Goal: Task Accomplishment & Management: Complete application form

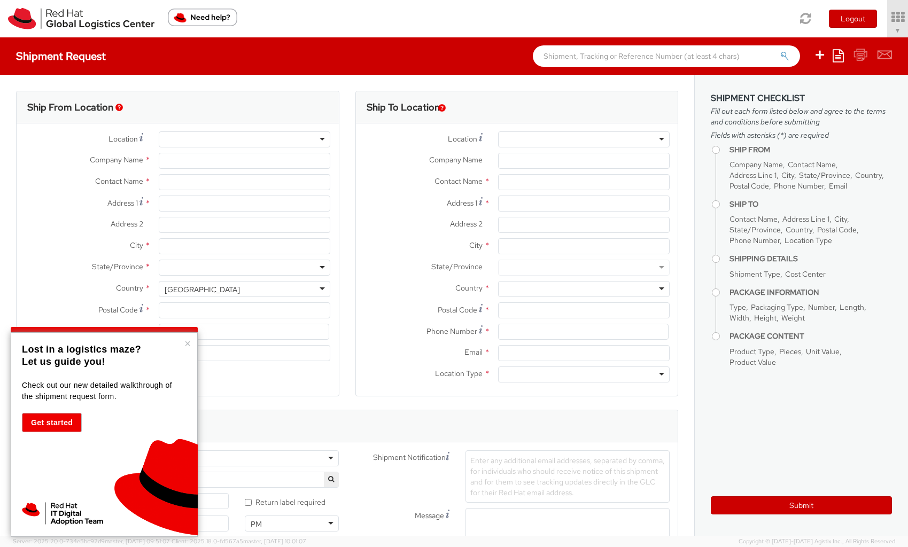
select select "669"
select select
click at [189, 342] on button "×" at bounding box center [187, 343] width 6 height 11
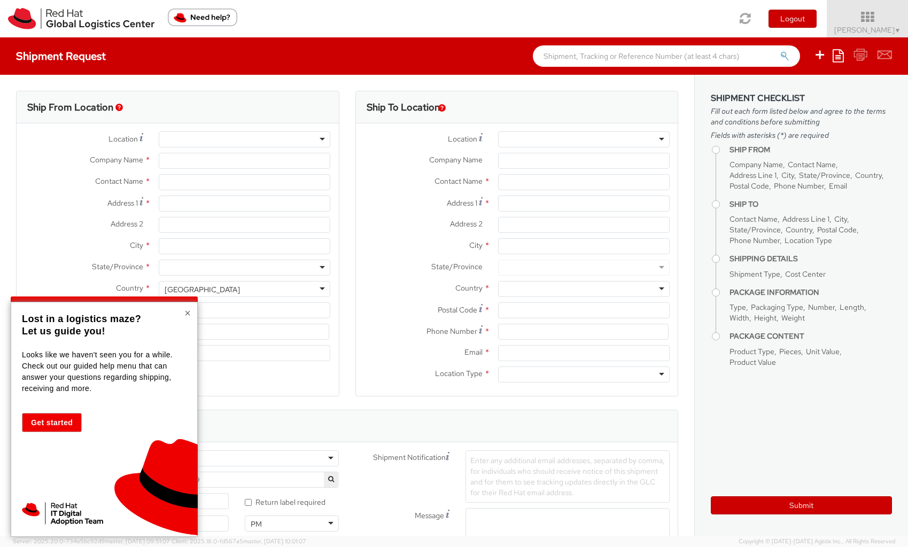
type input "Red Hat"
type input "[PERSON_NAME]"
type input "[EMAIL_ADDRESS][DOMAIN_NAME]"
click at [188, 315] on button "×" at bounding box center [187, 313] width 6 height 11
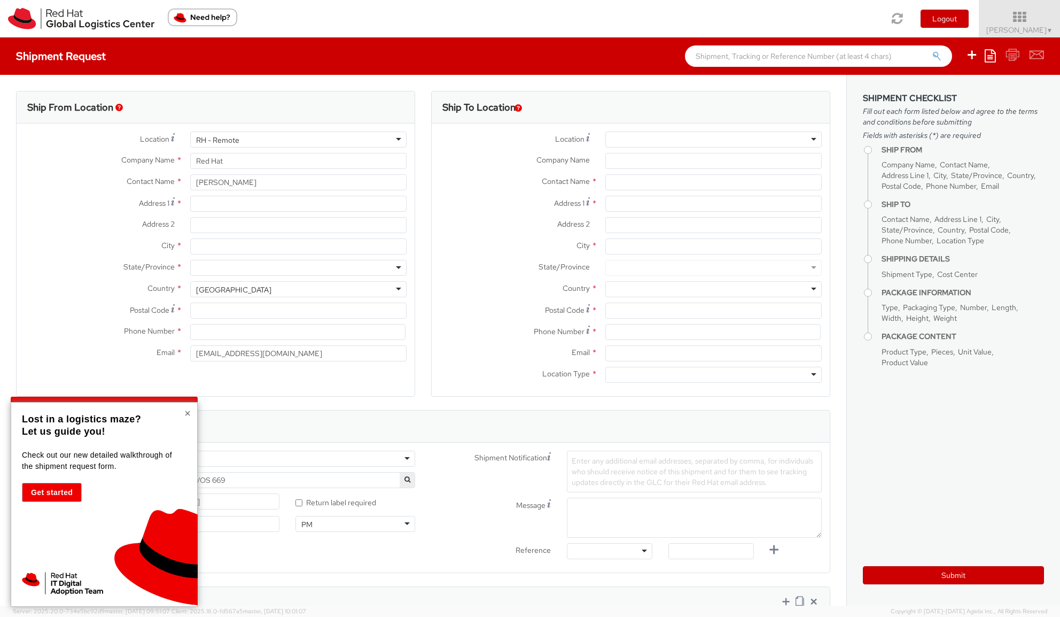
click at [188, 413] on button "×" at bounding box center [187, 413] width 6 height 11
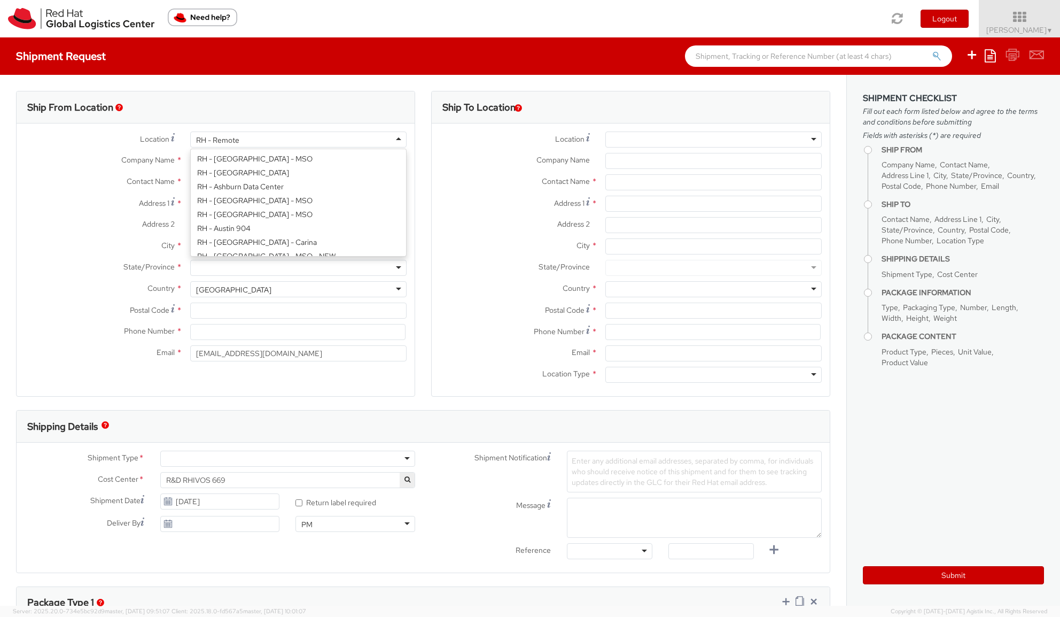
click at [393, 139] on div "RH - Remote" at bounding box center [298, 139] width 216 height 16
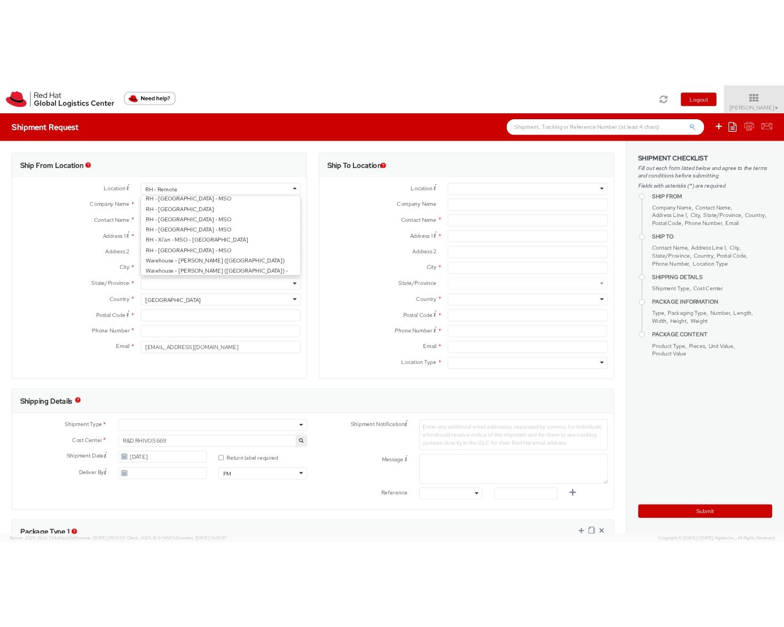
scroll to position [1843, 0]
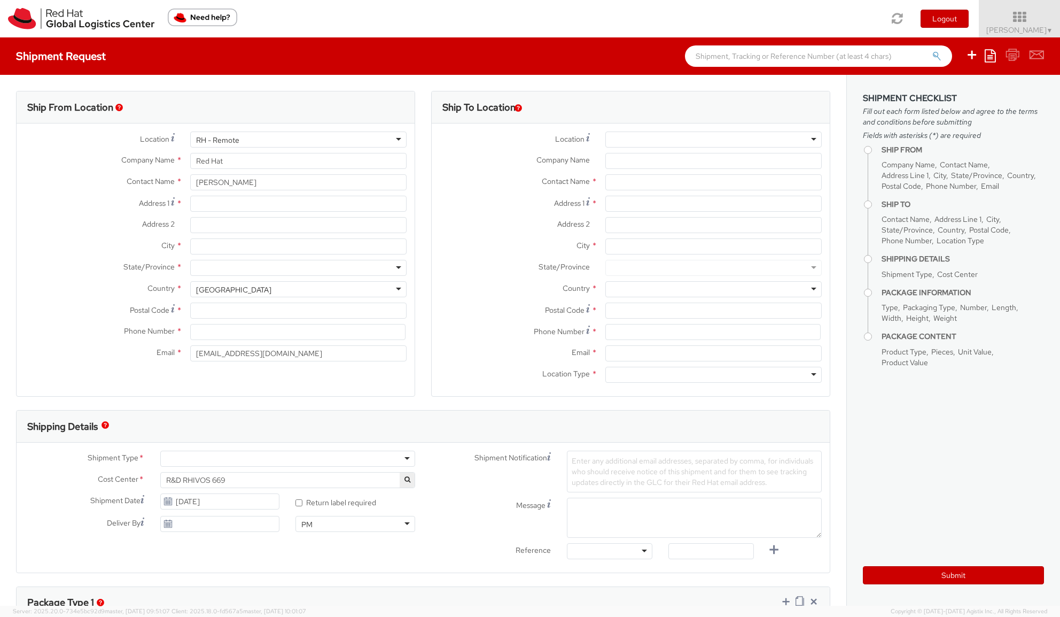
click at [68, 163] on label "Company Name *" at bounding box center [100, 160] width 166 height 14
click at [190, 163] on input "Red Hat" at bounding box center [298, 161] width 216 height 16
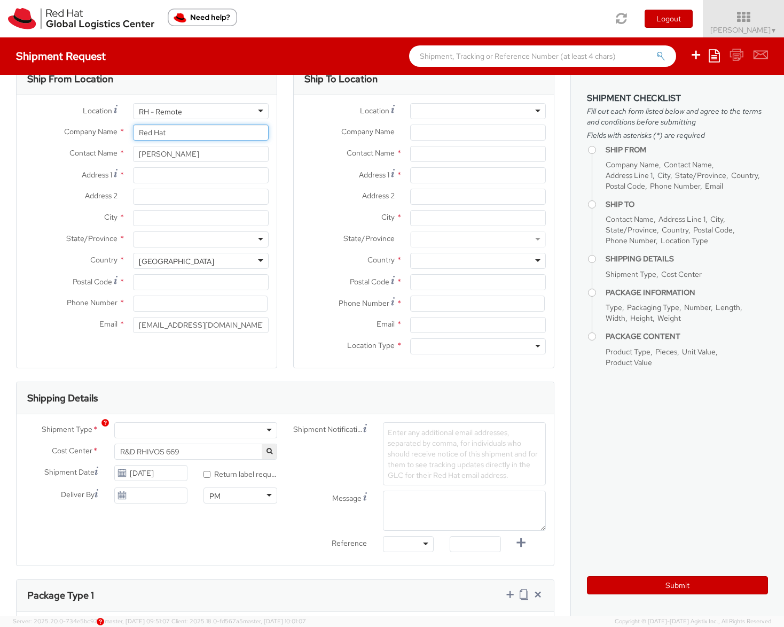
scroll to position [0, 0]
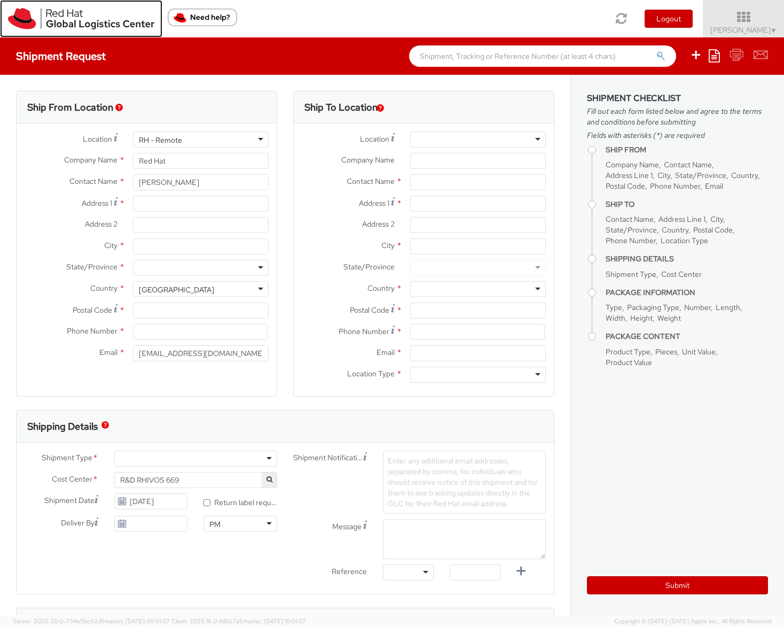
click at [113, 25] on img at bounding box center [81, 18] width 146 height 21
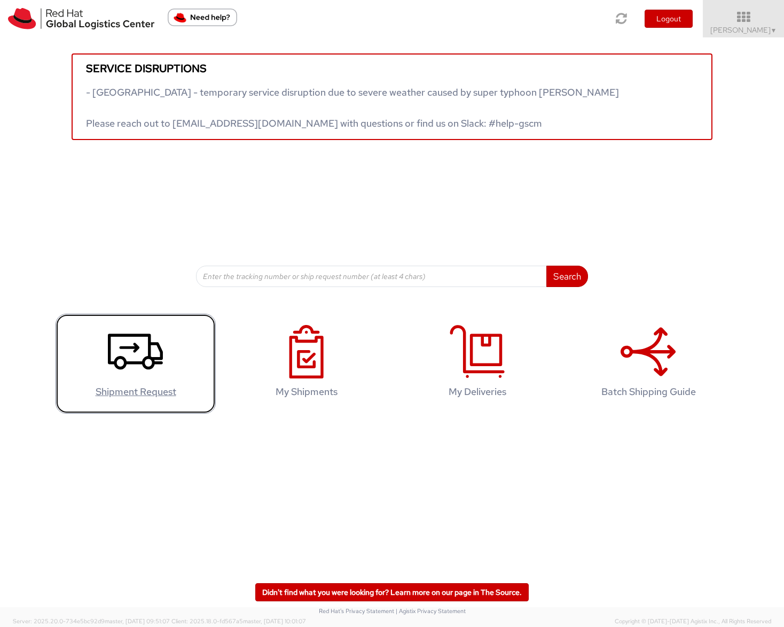
click at [138, 354] on icon at bounding box center [135, 351] width 55 height 53
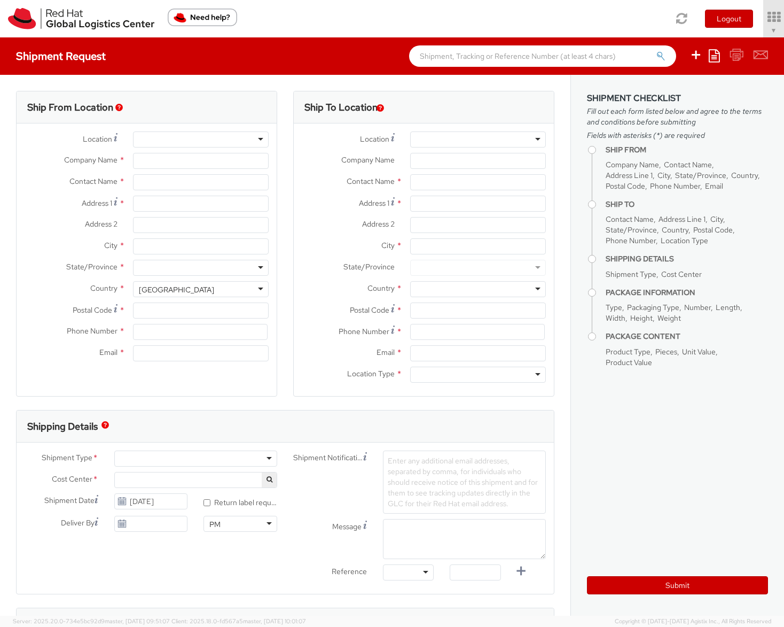
select select "669"
type input "Red Hat"
type input "[PERSON_NAME]"
type input "[EMAIL_ADDRESS][DOMAIN_NAME]"
select select
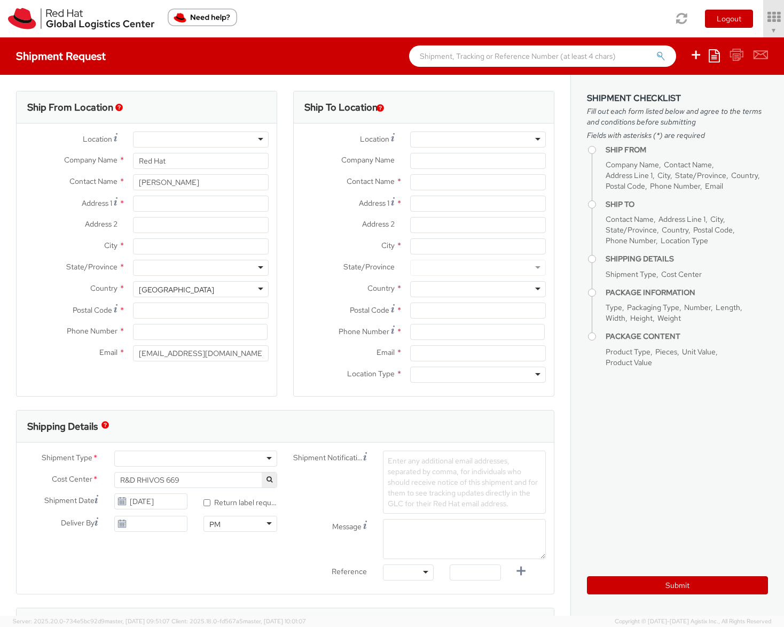
select select
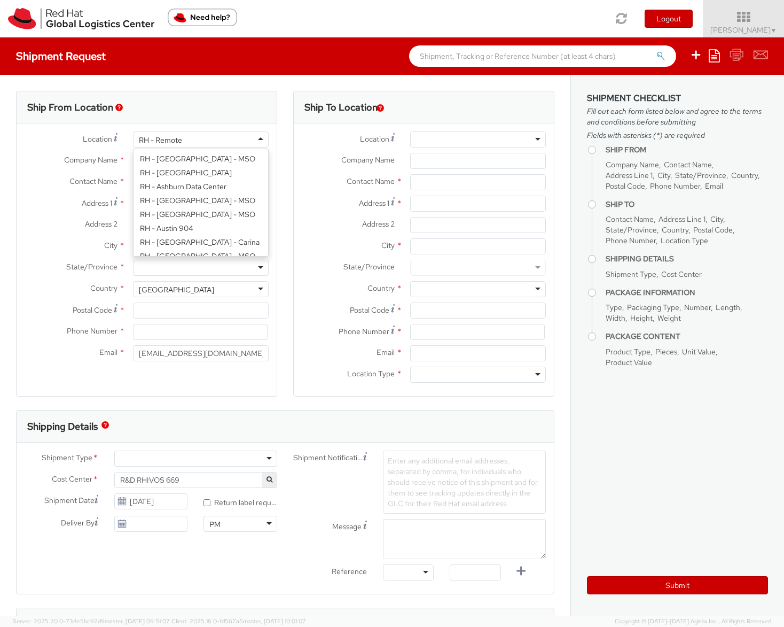
scroll to position [1420, 0]
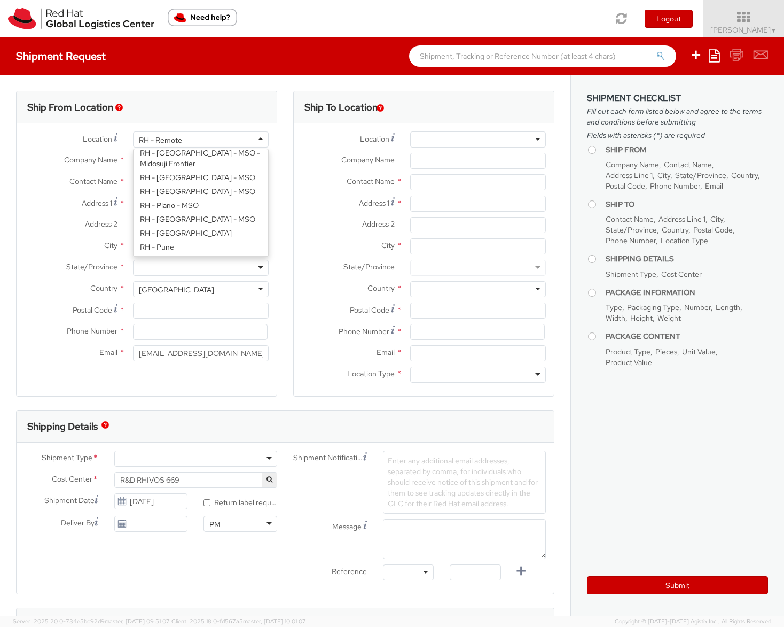
click at [255, 138] on div "RH - Remote" at bounding box center [201, 139] width 136 height 16
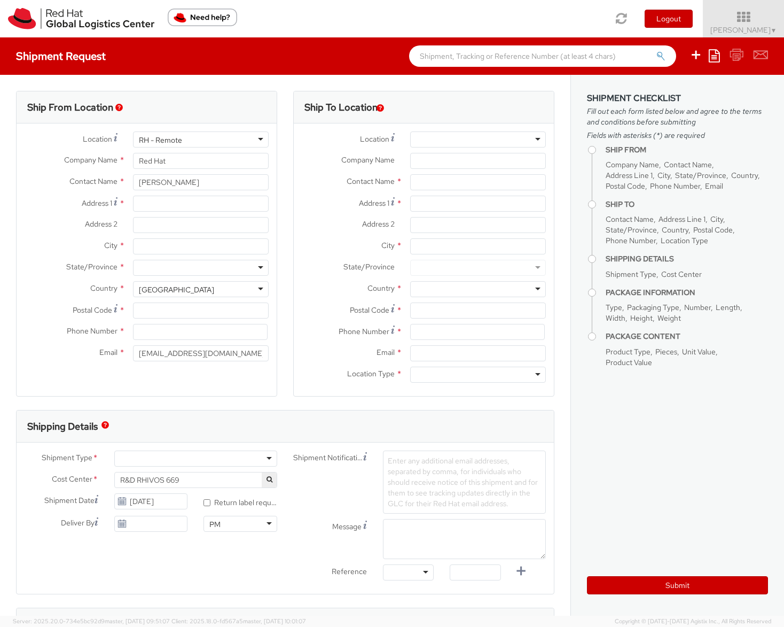
click at [70, 82] on div "Ship From Location Location * RH - Remote RH - Remote [GEOGRAPHIC_DATA] - [GEOG…" at bounding box center [285, 554] width 571 height 959
click at [198, 156] on input "Red Hat" at bounding box center [201, 161] width 136 height 16
type input "R"
paste input "Qualcomm Technologies Inc."
type input "Qualcomm Technologies Inc."
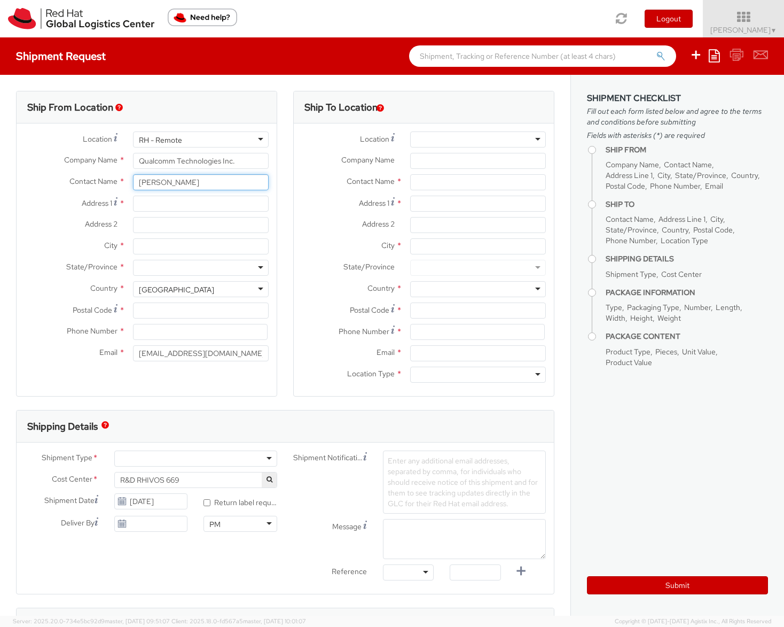
click at [158, 181] on input "[PERSON_NAME]" at bounding box center [201, 182] width 136 height 16
paste input "[PERSON_NAME]"
type input "[PERSON_NAME]"
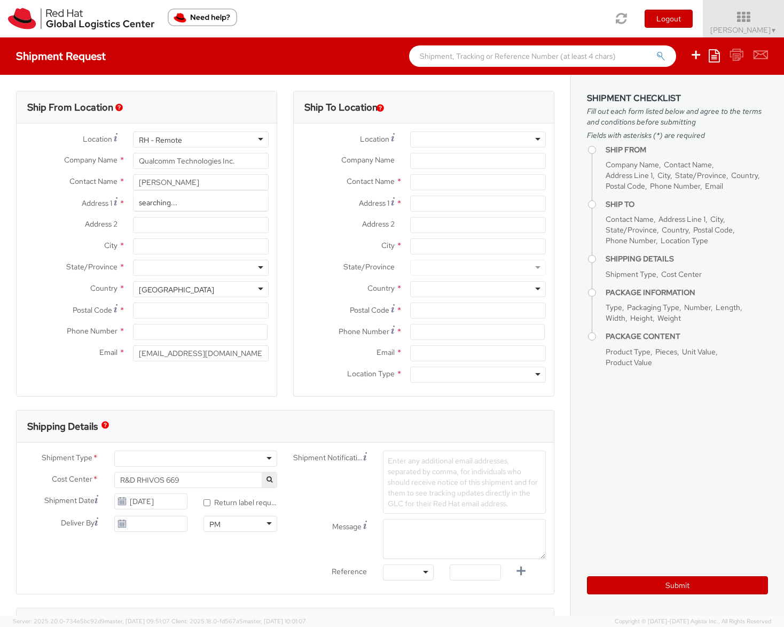
click at [46, 206] on label "Address 1 *" at bounding box center [71, 203] width 108 height 14
click at [133, 206] on input "Address 1 *" at bounding box center [201, 204] width 136 height 16
paste input "EDC Bldg. M / Shipping Department"
type input "EDC Bldg. M / Shipping Department"
click at [148, 224] on input "Address 2 *" at bounding box center [201, 225] width 136 height 16
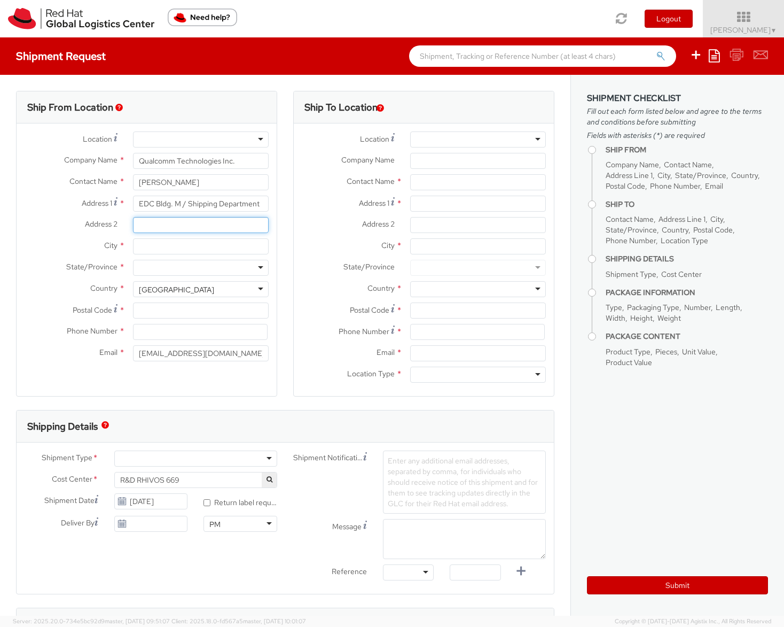
paste input "5525 [PERSON_NAME] Dr."
type input "5525 [PERSON_NAME] Dr."
click at [160, 248] on input "City *" at bounding box center [201, 246] width 136 height 16
type input "[GEOGRAPHIC_DATA]"
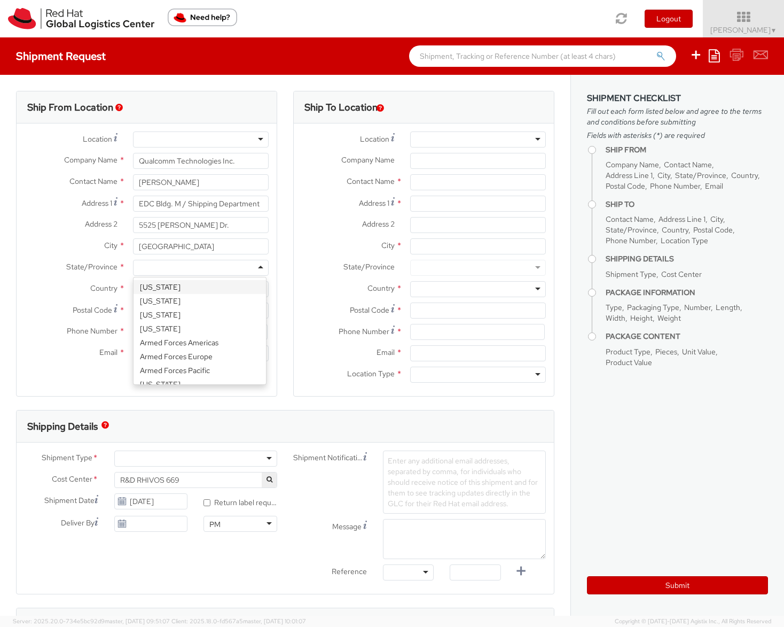
click at [167, 270] on div at bounding box center [201, 268] width 136 height 16
type input "c"
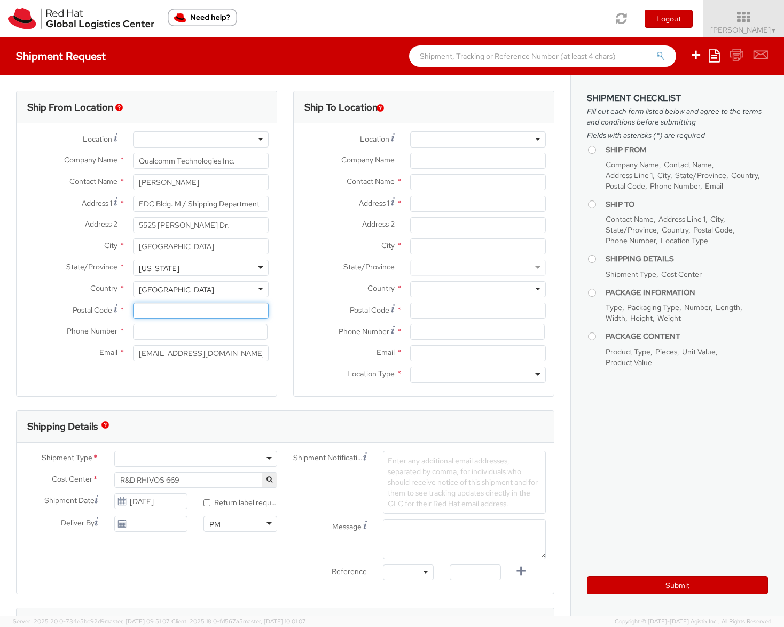
click at [171, 312] on input "Postal Code *" at bounding box center [201, 310] width 136 height 16
type input "92121"
click at [165, 330] on input at bounding box center [200, 332] width 135 height 16
paste input "[PHONE_NUMBER]"
type input "[PHONE_NUMBER]"
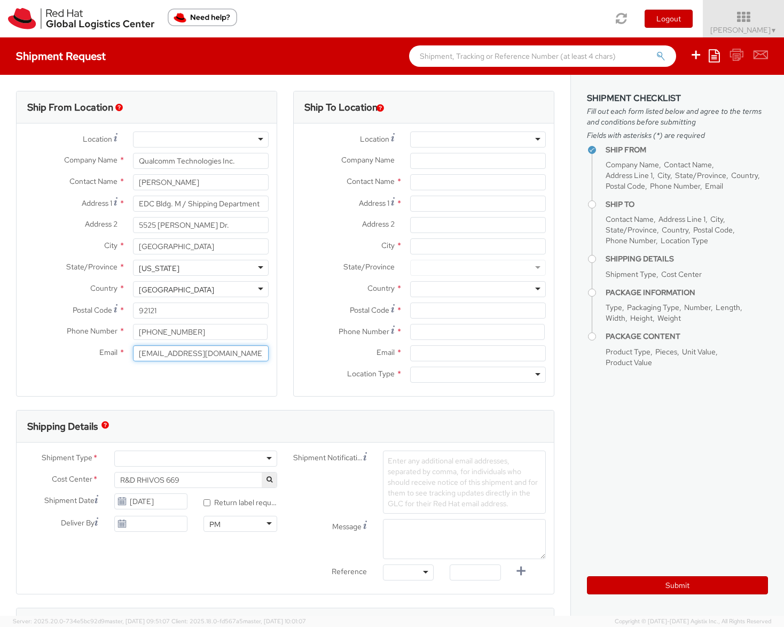
click at [227, 355] on input "[EMAIL_ADDRESS][DOMAIN_NAME]" at bounding box center [201, 353] width 136 height 16
paste input "mosesh@qti.qualcomm"
type input "[EMAIL_ADDRESS][DOMAIN_NAME]"
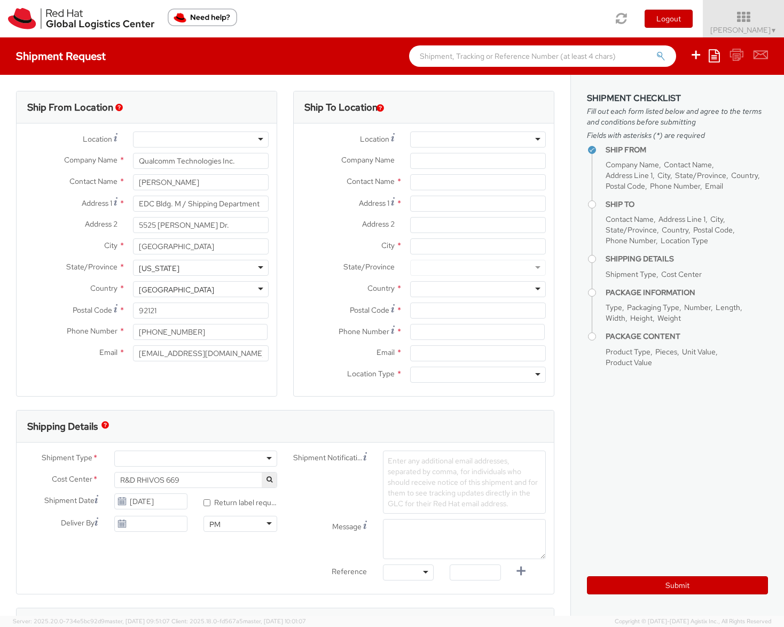
click at [214, 379] on div "Ship From Location Location * [GEOGRAPHIC_DATA] - [GEOGRAPHIC_DATA] - [GEOGRAPH…" at bounding box center [146, 244] width 261 height 306
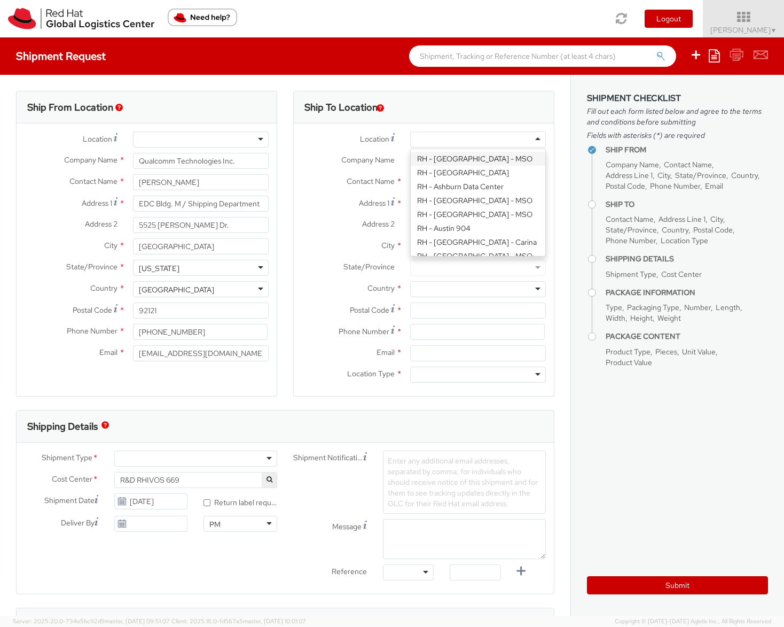
click at [528, 139] on div at bounding box center [478, 139] width 136 height 16
type input "bi"
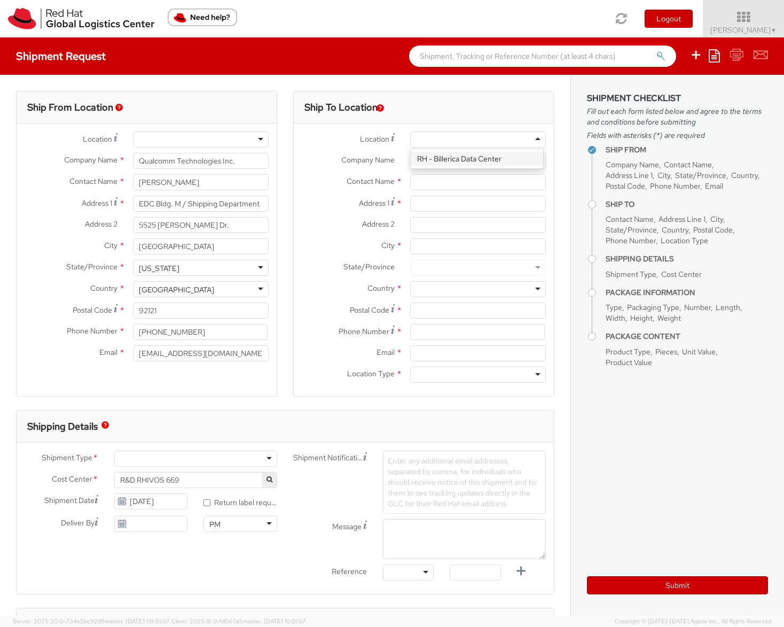
type input "Equinix Data Center"
type input "[STREET_ADDRESS]"
type input "c/o Red Hat, Inc."
type input "BILLERICA"
type input "01821"
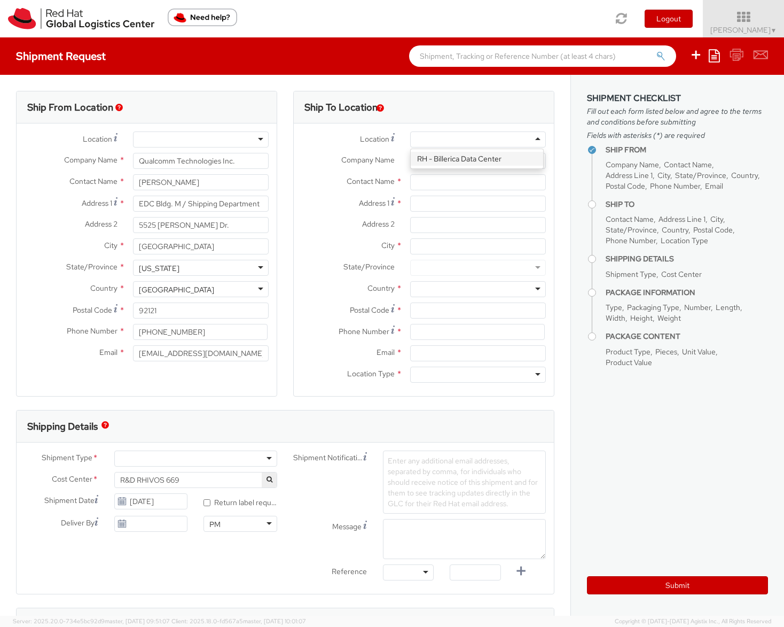
type input "8663141558"
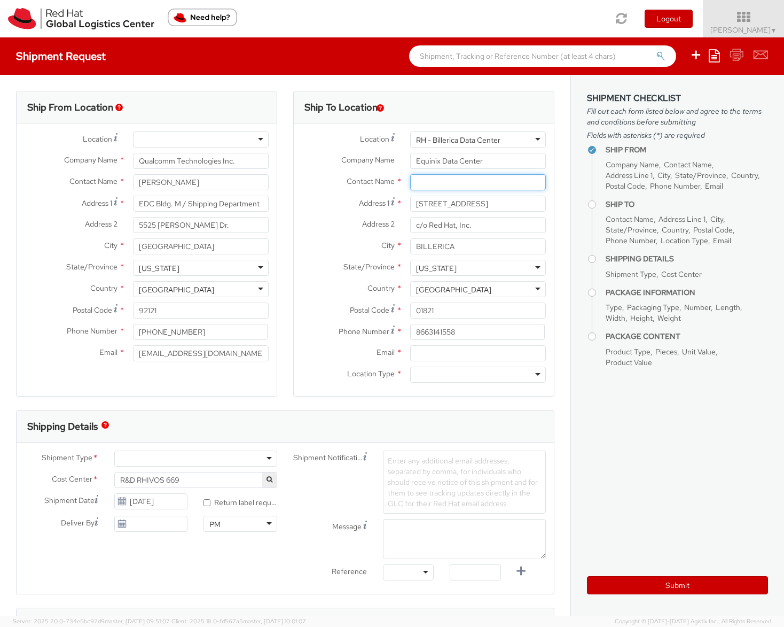
click at [422, 183] on input "text" at bounding box center [478, 182] width 136 height 16
type input "s"
type input "[PERSON_NAME]"
click at [322, 204] on label "Address 1 *" at bounding box center [348, 203] width 108 height 14
click at [410, 204] on input "[STREET_ADDRESS]" at bounding box center [478, 204] width 136 height 16
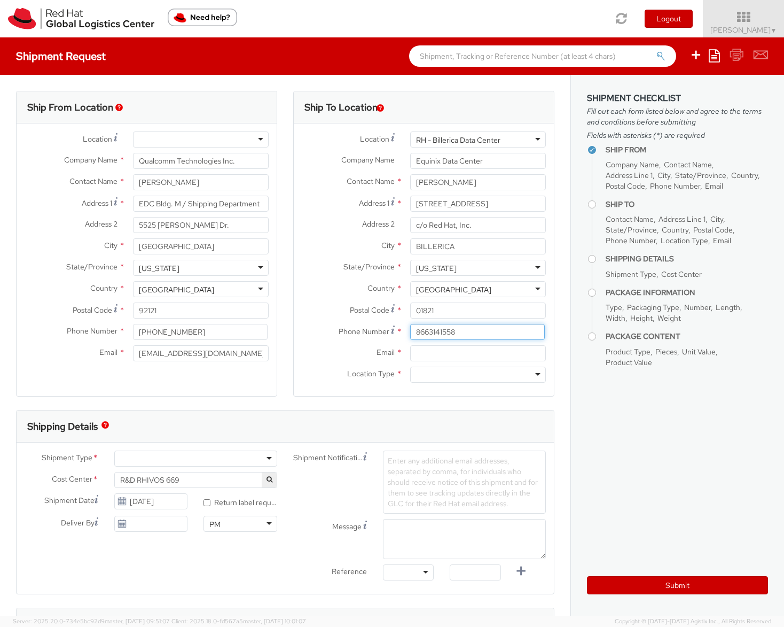
click at [464, 333] on input "8663141558" at bounding box center [477, 332] width 135 height 16
paste input "[PHONE_NUMBER]"
type input "[PHONE_NUMBER]"
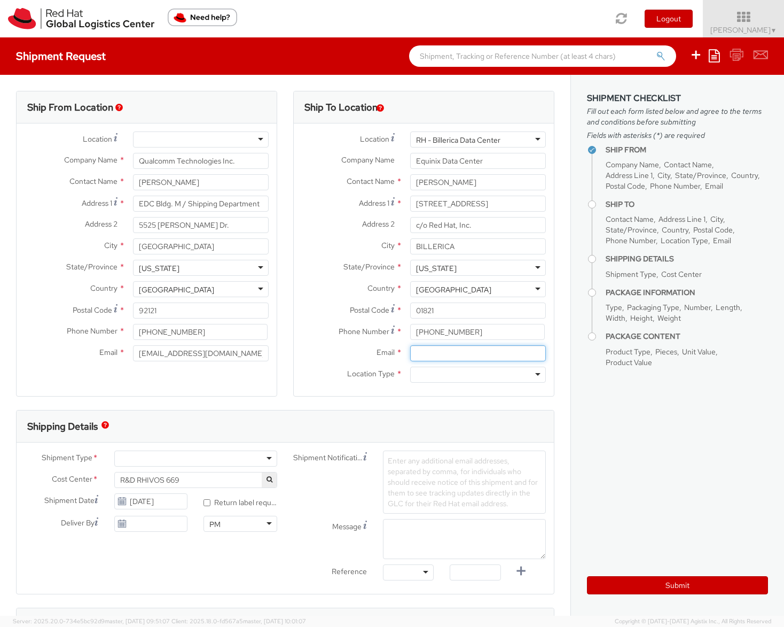
click at [435, 353] on input "Email *" at bounding box center [478, 353] width 136 height 16
paste input "[EMAIL_ADDRESS][DOMAIN_NAME]"
type input "[EMAIL_ADDRESS][DOMAIN_NAME]"
click at [429, 371] on div at bounding box center [478, 375] width 136 height 16
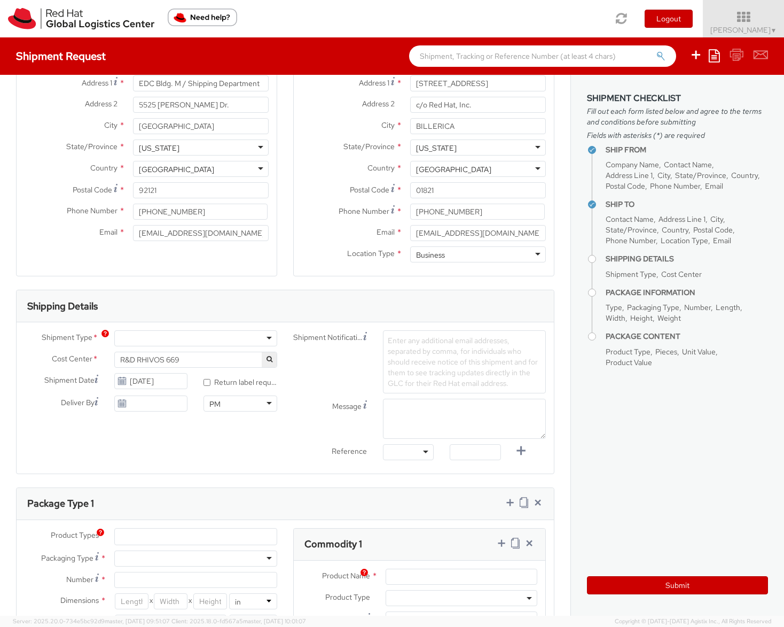
scroll to position [181, 0]
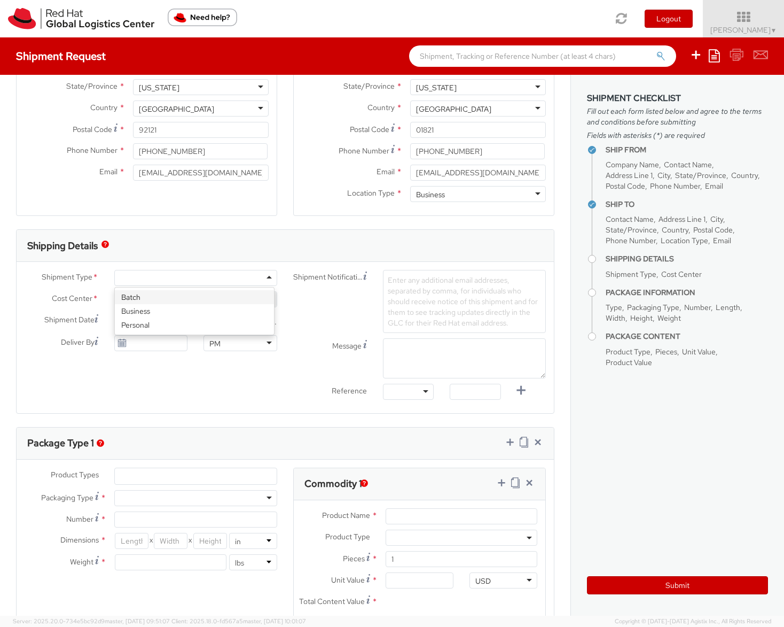
click at [269, 278] on div at bounding box center [195, 278] width 163 height 16
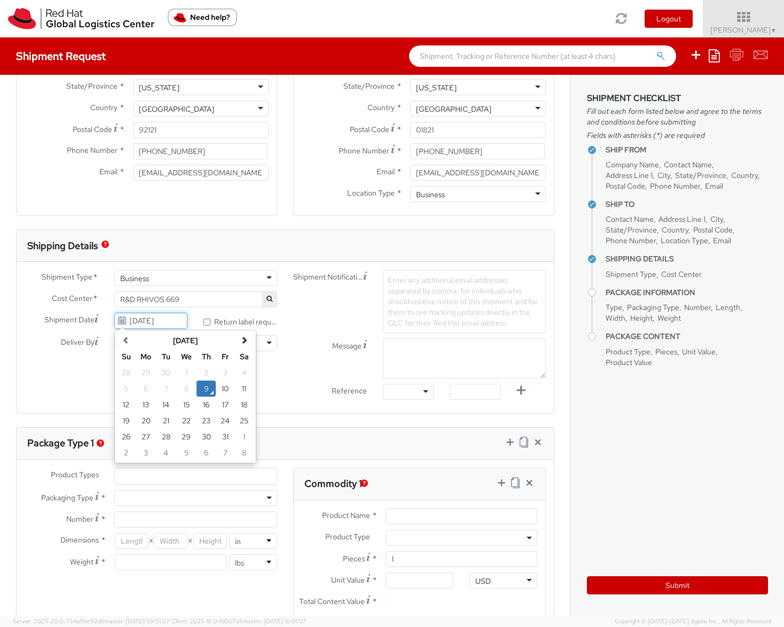
click at [162, 321] on input "[DATE]" at bounding box center [151, 321] width 74 height 16
click at [225, 387] on td "10" at bounding box center [225, 388] width 19 height 16
click at [169, 318] on input "[DATE]" at bounding box center [151, 321] width 74 height 16
click at [145, 402] on td "13" at bounding box center [145, 404] width 21 height 16
type input "[DATE]"
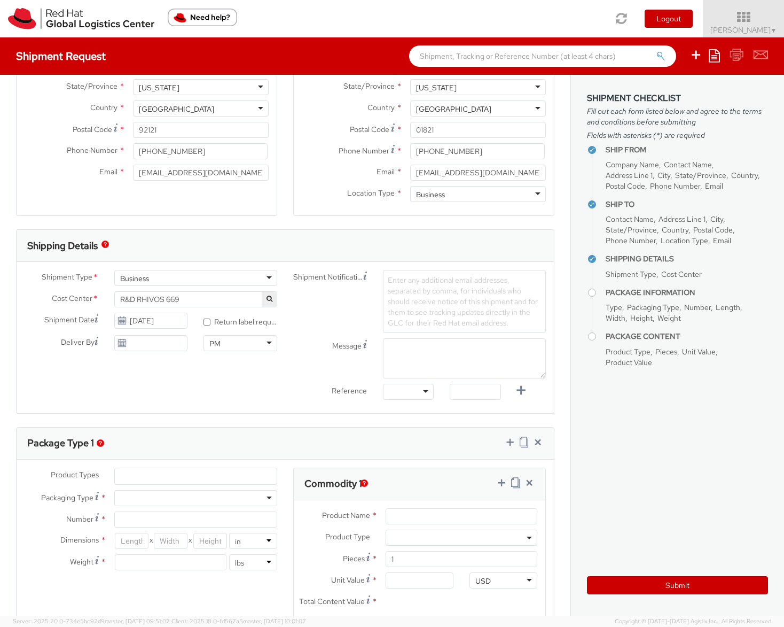
click at [119, 344] on use at bounding box center [121, 342] width 7 height 7
click at [154, 346] on input "[DATE]" at bounding box center [151, 343] width 74 height 16
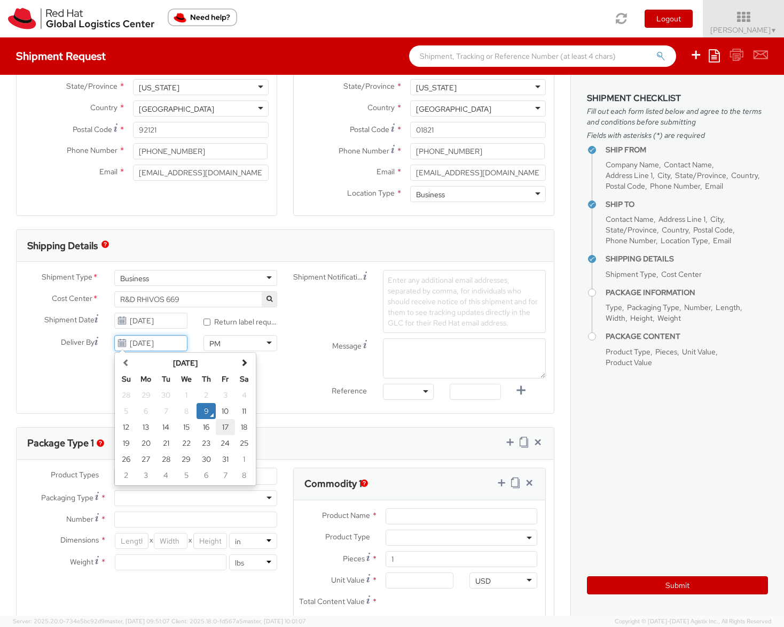
click at [227, 427] on td "17" at bounding box center [225, 427] width 19 height 16
type input "[DATE]"
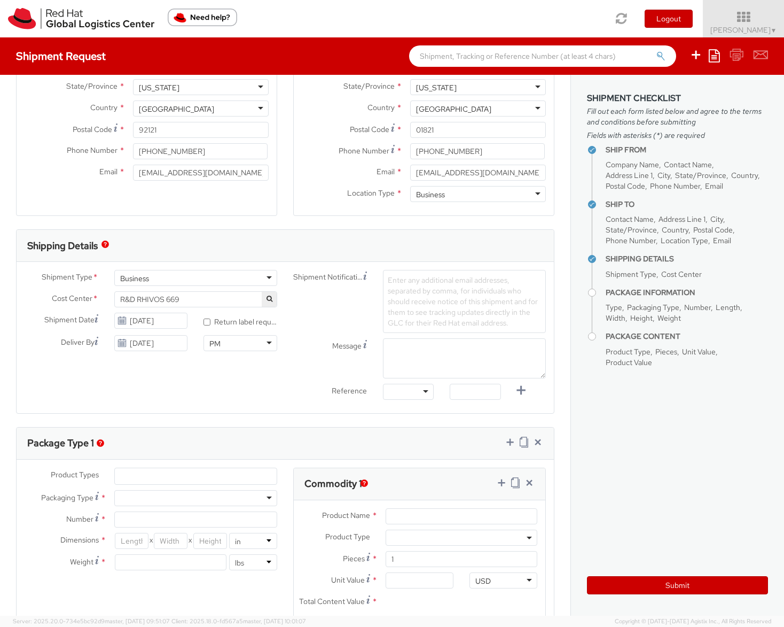
click at [264, 345] on div "PM" at bounding box center [241, 343] width 74 height 16
click at [388, 279] on span "Enter any additional email addresses, separated by comma, for individuals who s…" at bounding box center [463, 301] width 150 height 52
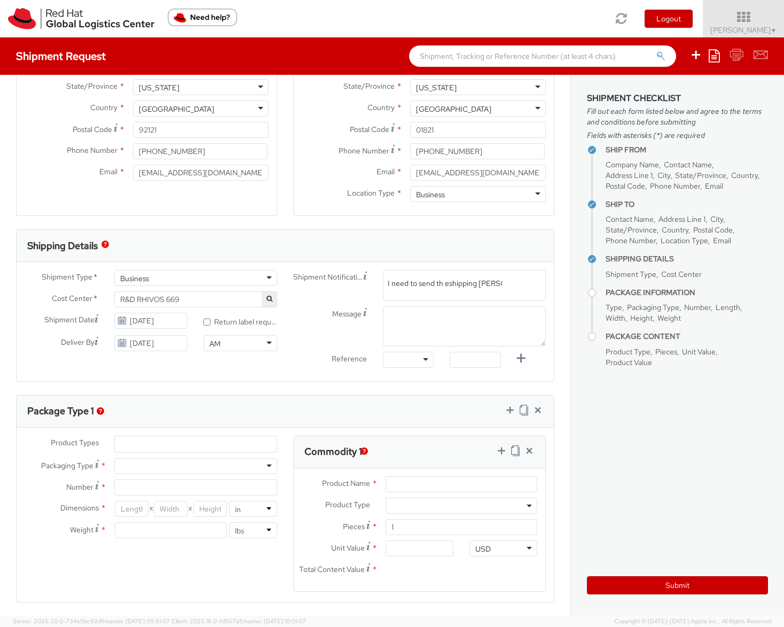
type input "I need to send th eshipping [PERSON_NAME]"
click at [440, 285] on span "Enter any additional email addresses, separated by comma, for individuals who s…" at bounding box center [464, 303] width 153 height 53
type input "I"
type input "I need to send the shipping label to the vendor."
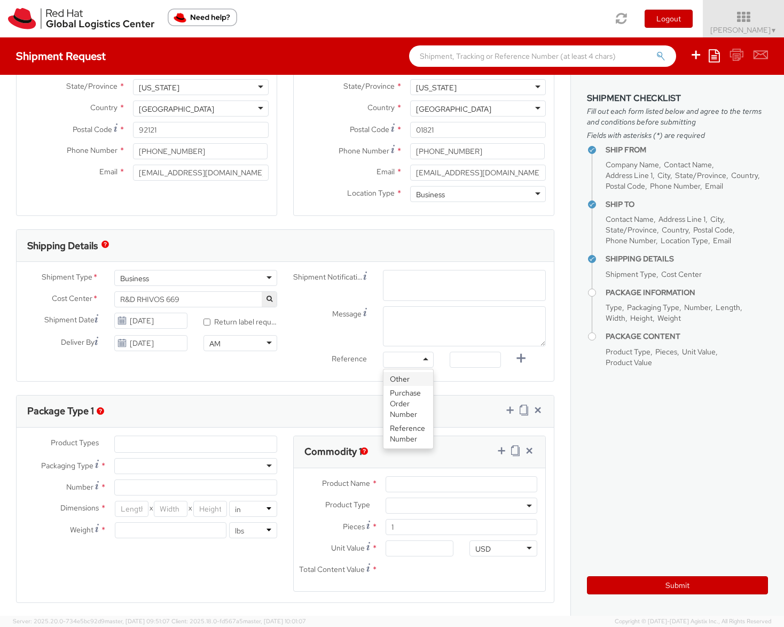
scroll to position [0, 0]
click at [420, 360] on div at bounding box center [408, 360] width 51 height 16
click at [457, 361] on input "text" at bounding box center [475, 360] width 51 height 16
paste input "1010107565"
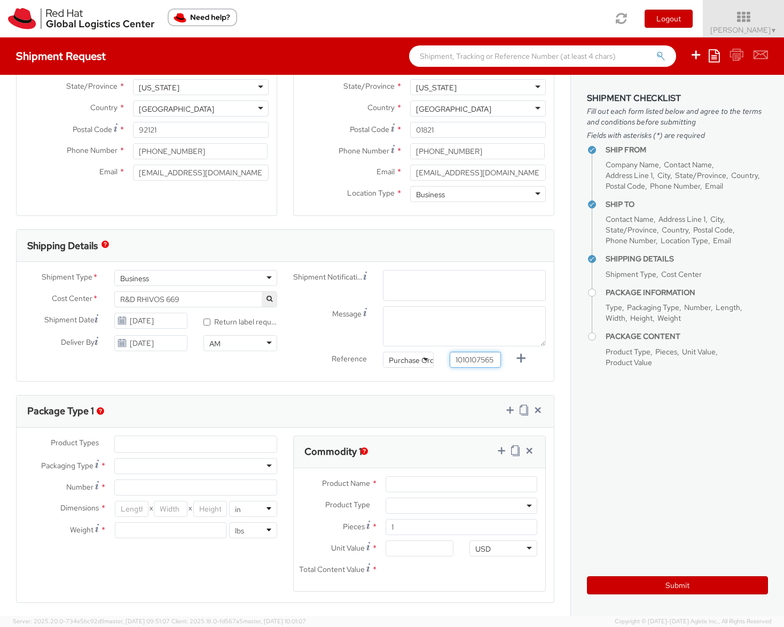
type input "1010107565"
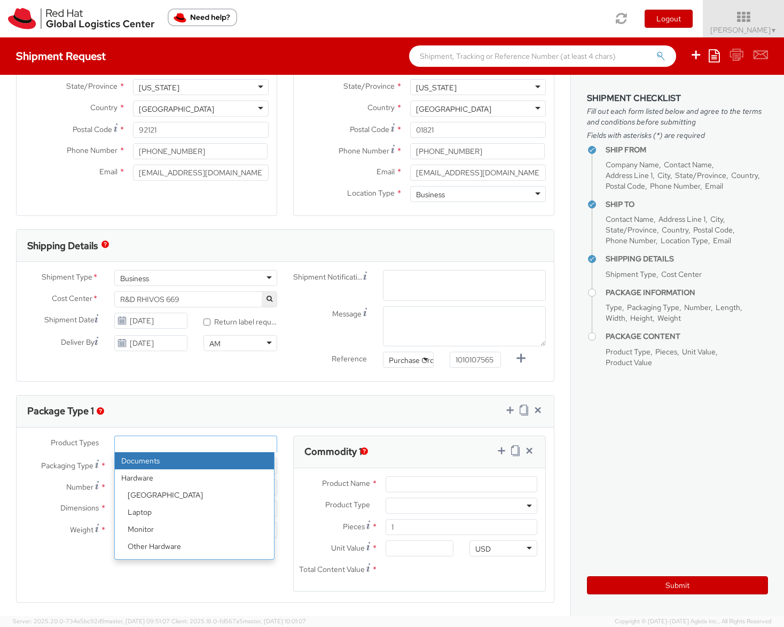
scroll to position [0, 0]
click at [125, 444] on li at bounding box center [123, 444] width 17 height 16
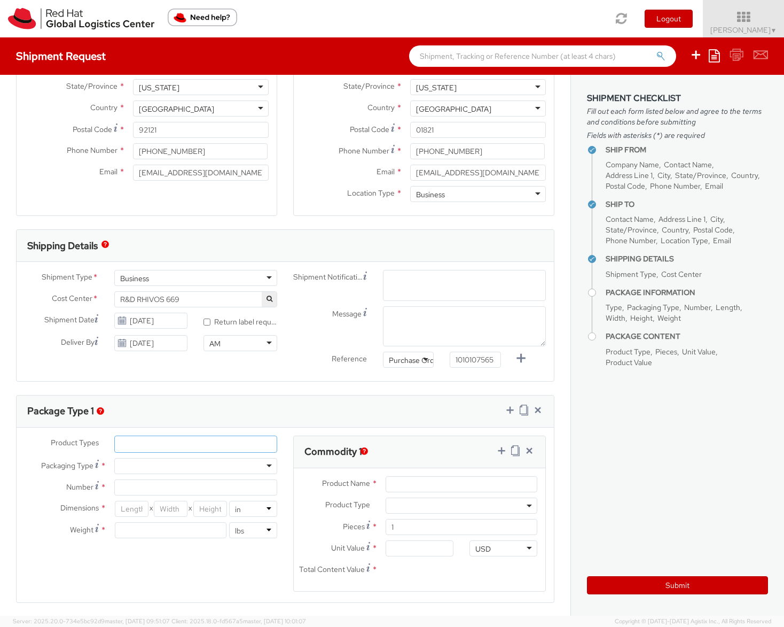
click at [145, 446] on ul at bounding box center [196, 444] width 162 height 16
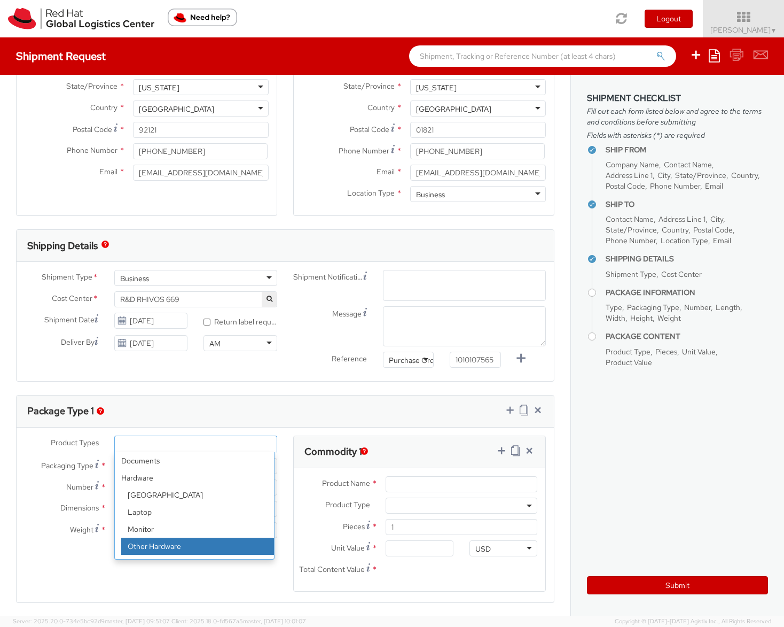
select select "HARD_OTHER"
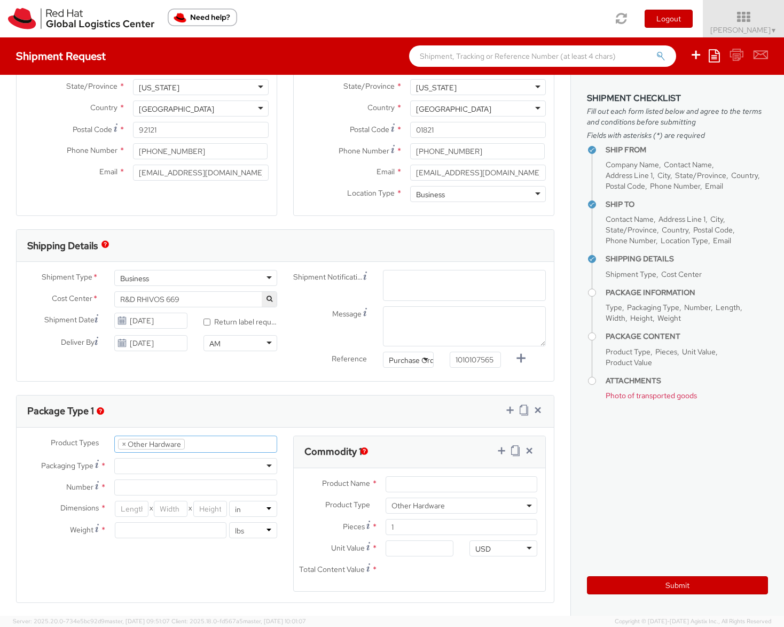
click at [154, 465] on div at bounding box center [195, 466] width 163 height 16
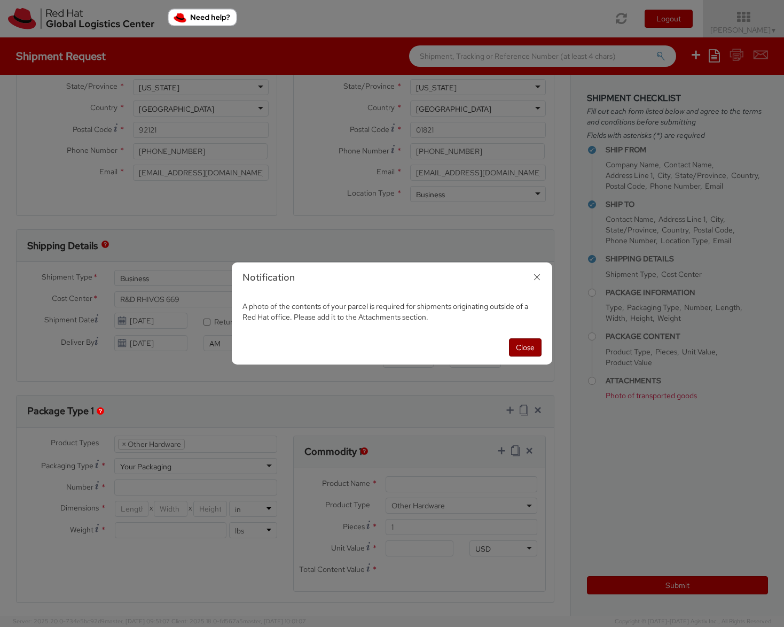
click at [528, 347] on button "Close" at bounding box center [525, 347] width 33 height 18
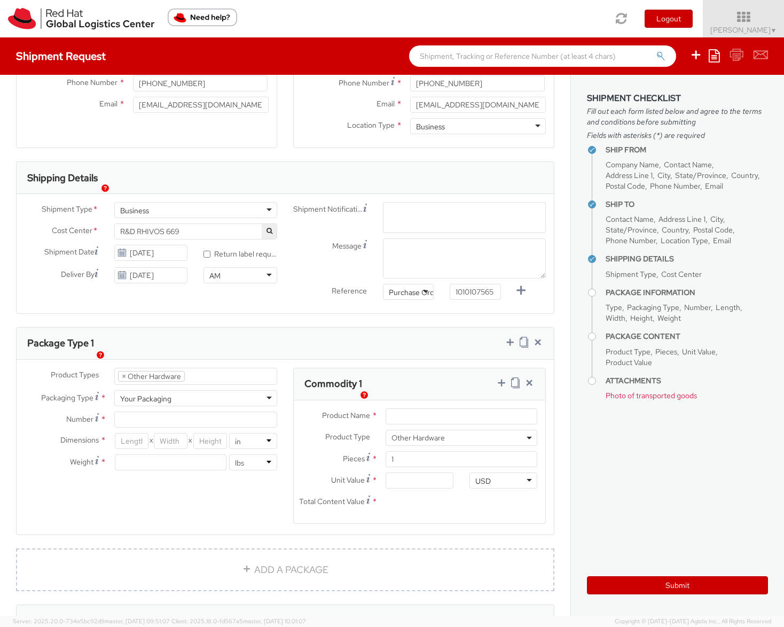
scroll to position [261, 0]
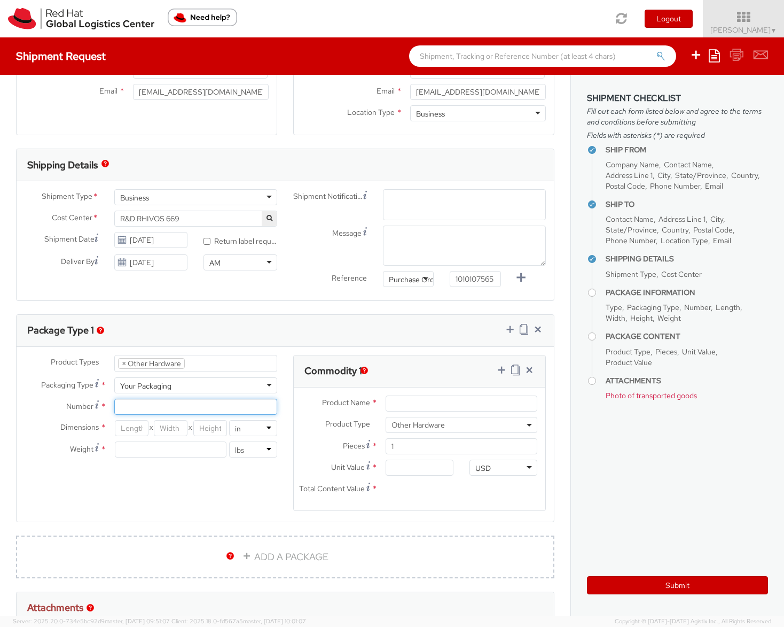
click at [156, 409] on input "Number *" at bounding box center [195, 407] width 163 height 16
type input "1"
click at [131, 429] on input "number" at bounding box center [132, 428] width 34 height 16
type input "16"
click at [170, 429] on input "number" at bounding box center [171, 428] width 34 height 16
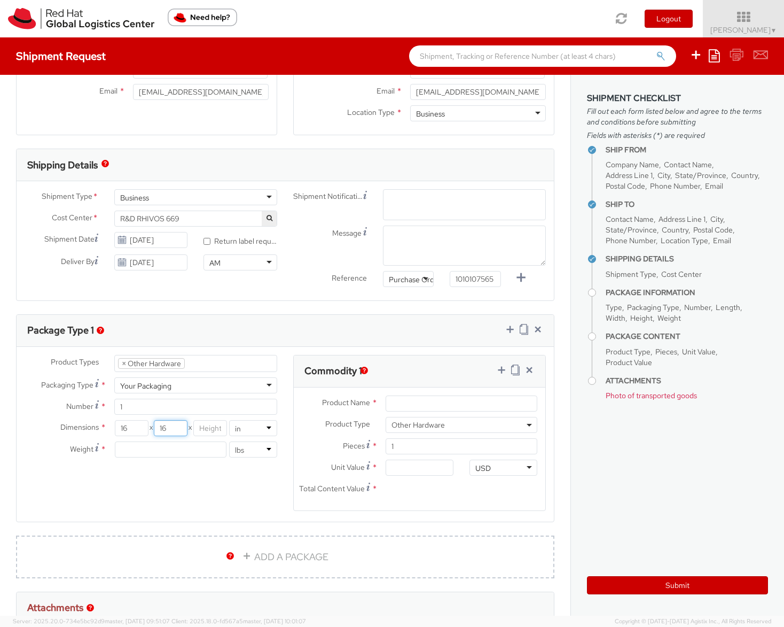
type input "16"
click at [206, 429] on input "number" at bounding box center [210, 428] width 34 height 16
type input "10"
click at [190, 449] on input "number" at bounding box center [171, 449] width 112 height 16
type input "10"
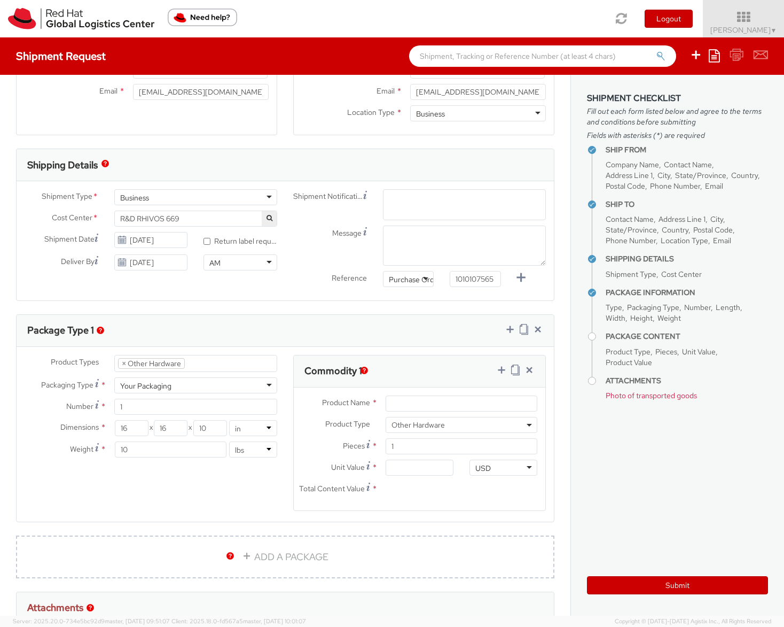
click at [211, 485] on div "Product Types * Documents Docking Station Laptop Monitor Other Hardware Server …" at bounding box center [286, 439] width 538 height 169
click at [401, 405] on input "Product Name *" at bounding box center [462, 403] width 152 height 16
paste input "UPGRADE CARD, ADP RIDE 4.0SX QAM8775P V3, PNT1418419"
type input "UPGRADE CARD, ADP RIDE 4.0SX QAM8775P V3, PNT1418419"
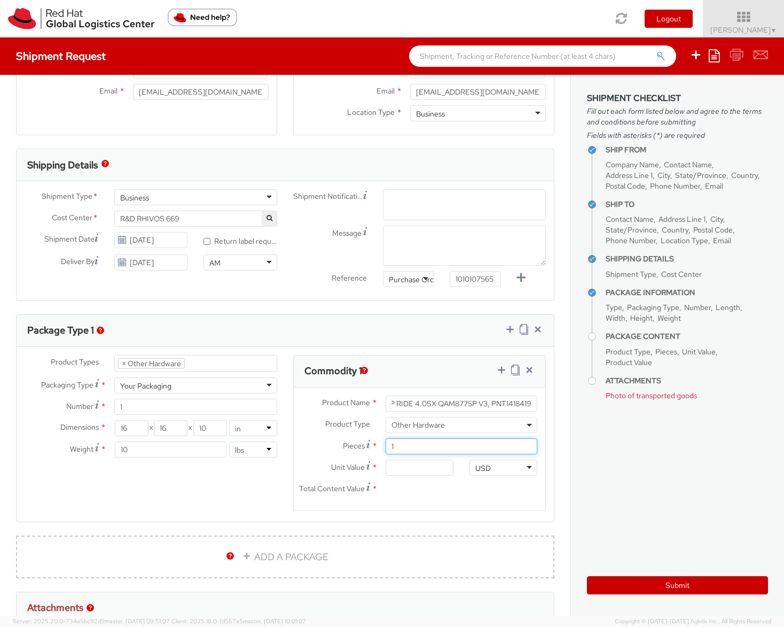
scroll to position [0, 0]
click at [394, 449] on input "1" at bounding box center [462, 446] width 152 height 16
type input "0.00"
type input "8"
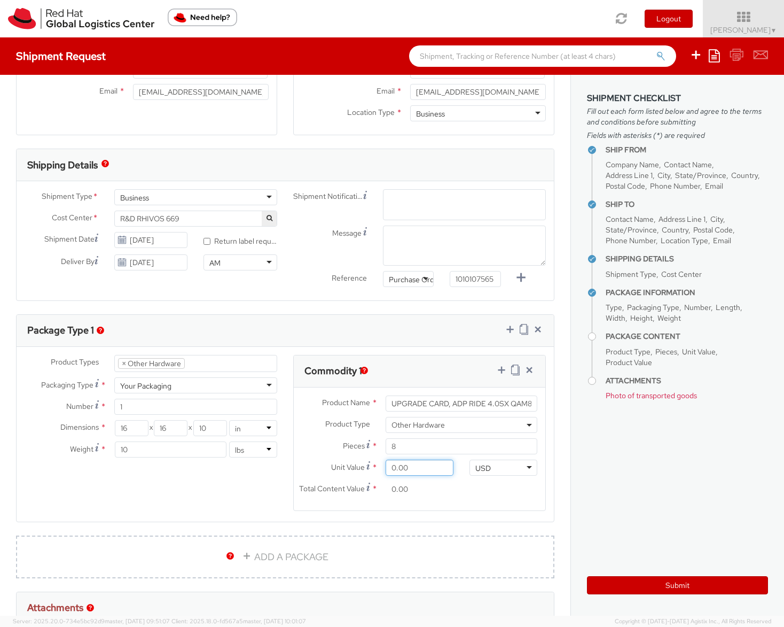
click at [415, 469] on input "0.00" at bounding box center [420, 468] width 68 height 16
type input "1.00"
type input "8.00"
type input "14.00"
type input "112.00"
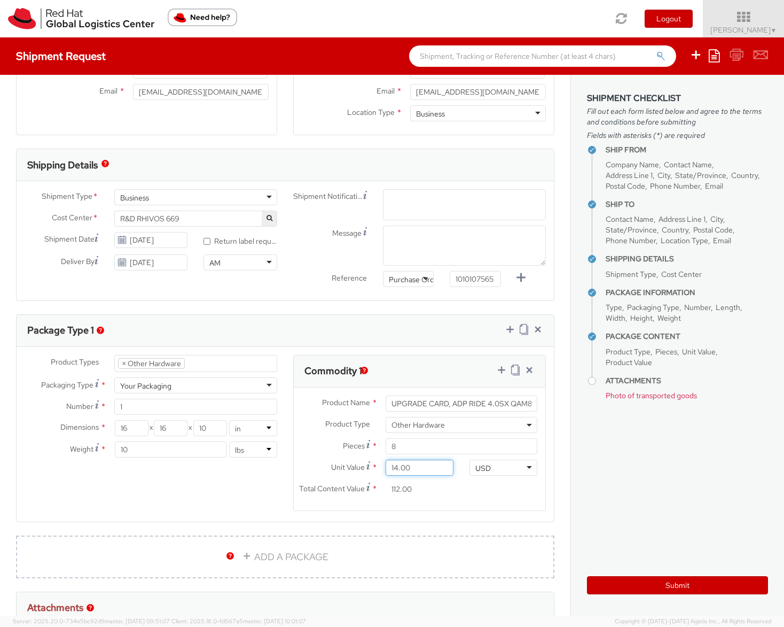
type input "145.00"
type input "1,160.00"
type input "1,450.00"
type input "11,600.00"
click at [262, 554] on link "ADD A PACKAGE" at bounding box center [285, 556] width 539 height 43
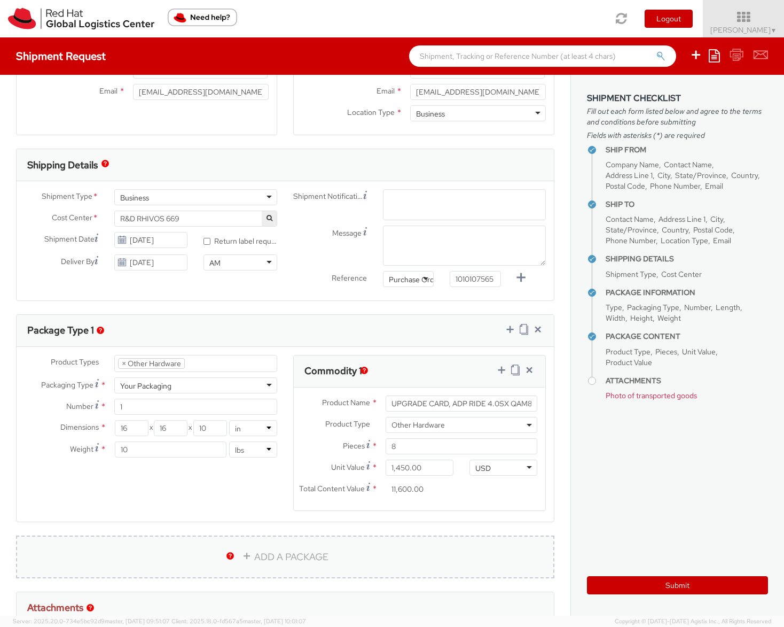
select select
click at [533, 549] on icon at bounding box center [538, 550] width 11 height 11
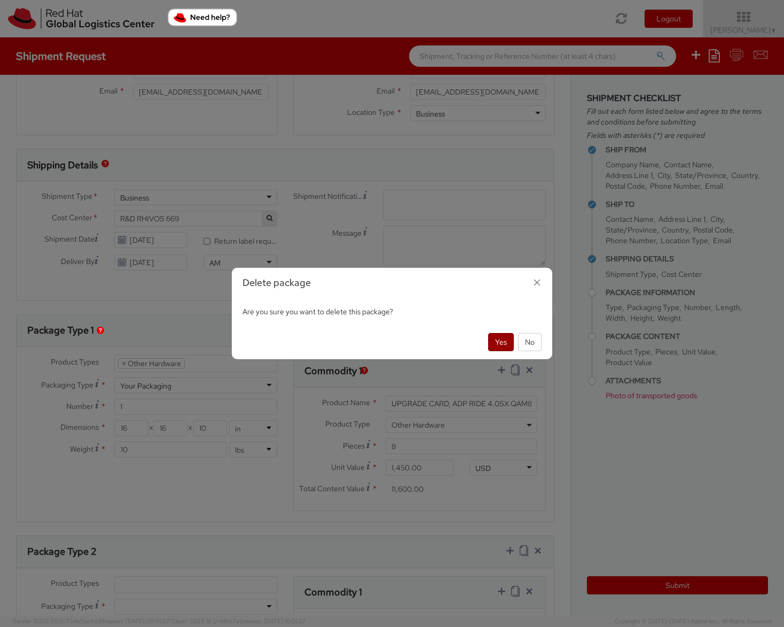
click at [495, 341] on button "Yes" at bounding box center [501, 342] width 26 height 18
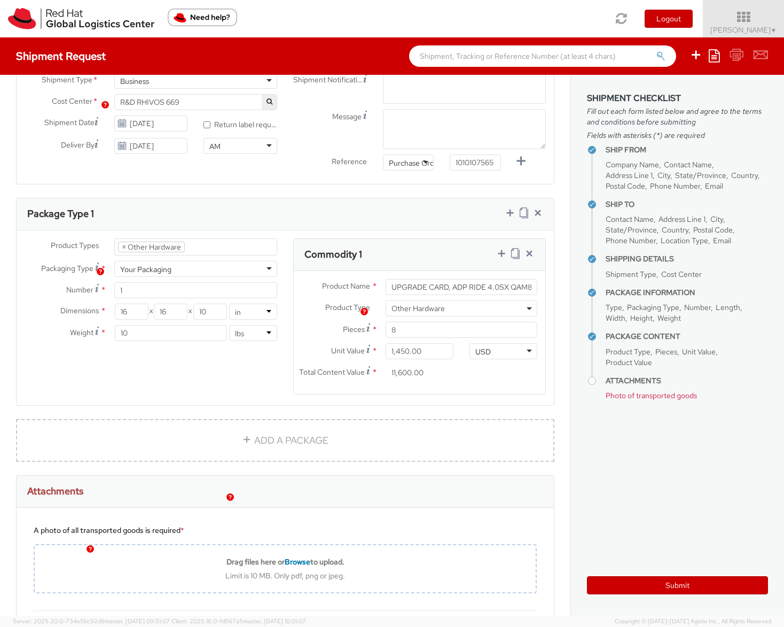
scroll to position [441, 0]
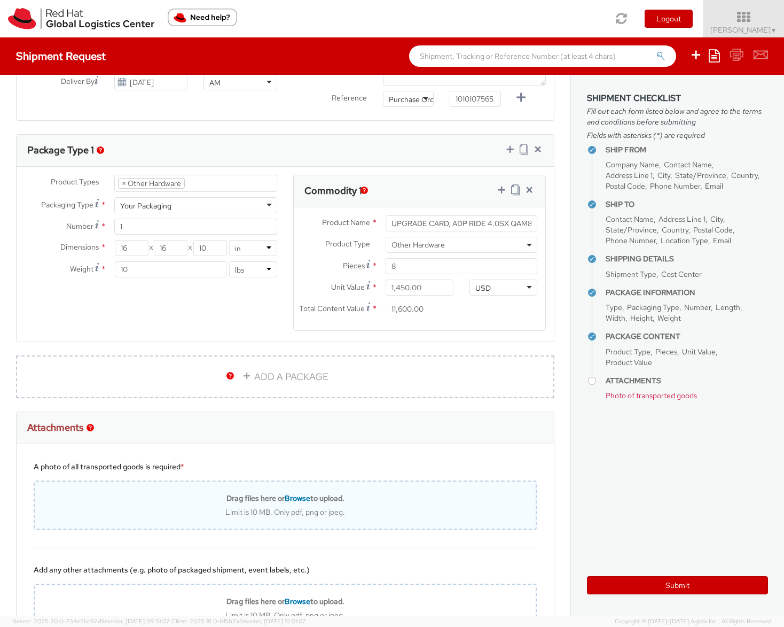
click at [299, 498] on span "Browse" at bounding box center [298, 498] width 26 height 10
type input "C:\fakepath\IMG_6202.jpg"
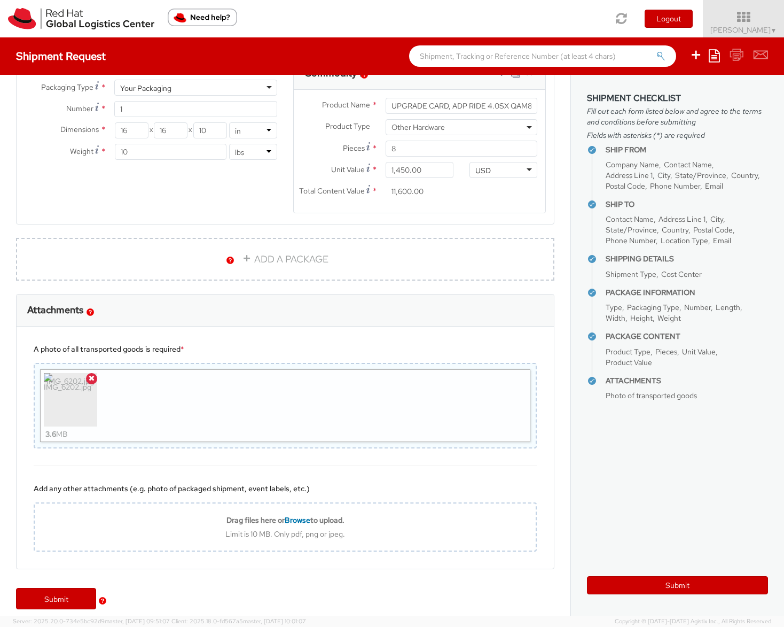
scroll to position [569, 0]
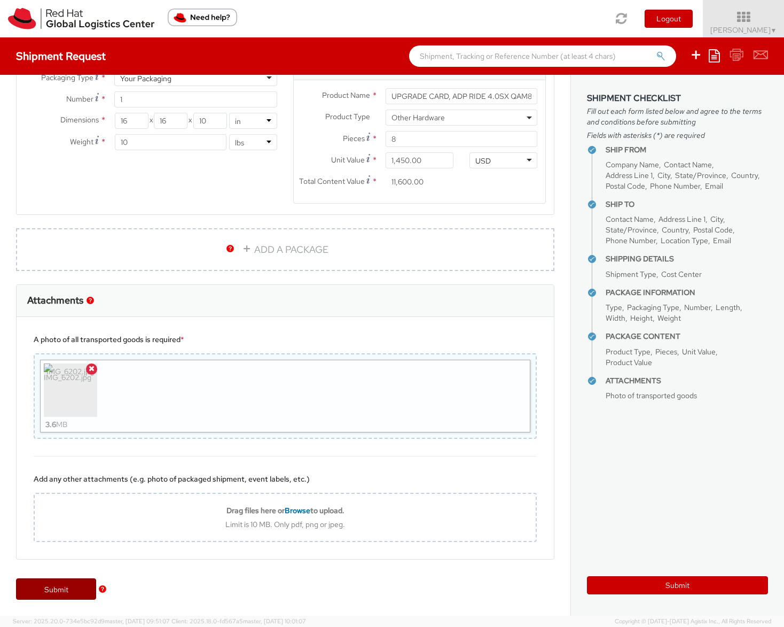
click at [69, 587] on link "Submit" at bounding box center [56, 588] width 80 height 21
